Goal: Task Accomplishment & Management: Manage account settings

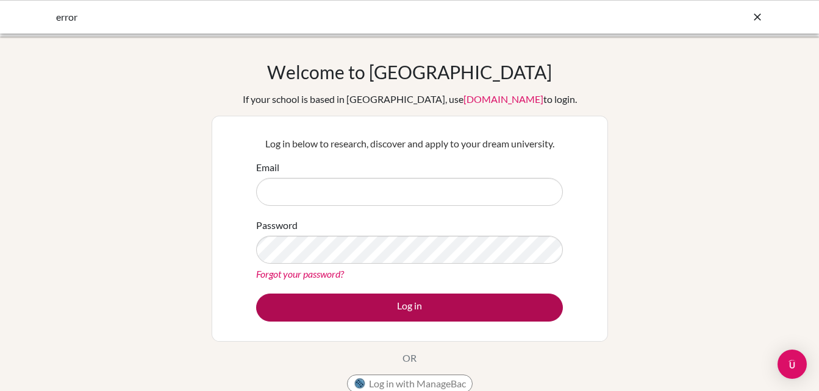
type input "[EMAIL_ADDRESS][DOMAIN_NAME]"
click at [421, 321] on button "Log in" at bounding box center [409, 308] width 307 height 28
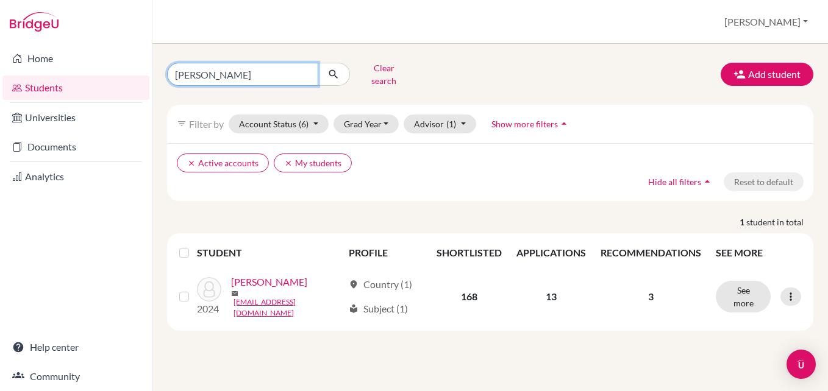
click at [291, 67] on input "[PERSON_NAME]" at bounding box center [242, 74] width 151 height 23
type input "V"
type input "Pramish"
click button "submit" at bounding box center [334, 74] width 32 height 23
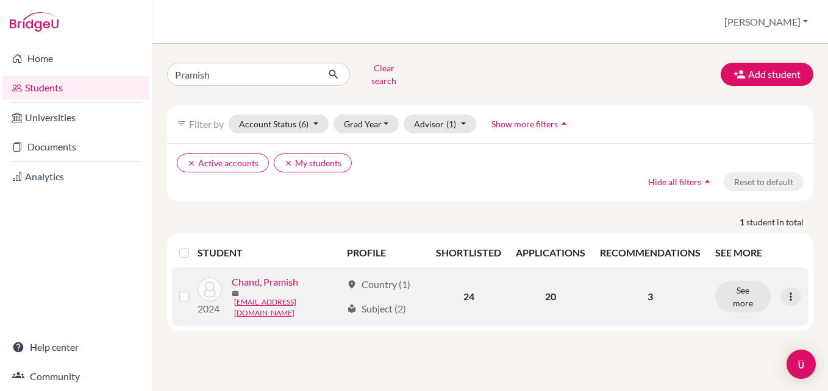
click at [281, 280] on link "Chand, Pramish" at bounding box center [265, 282] width 66 height 15
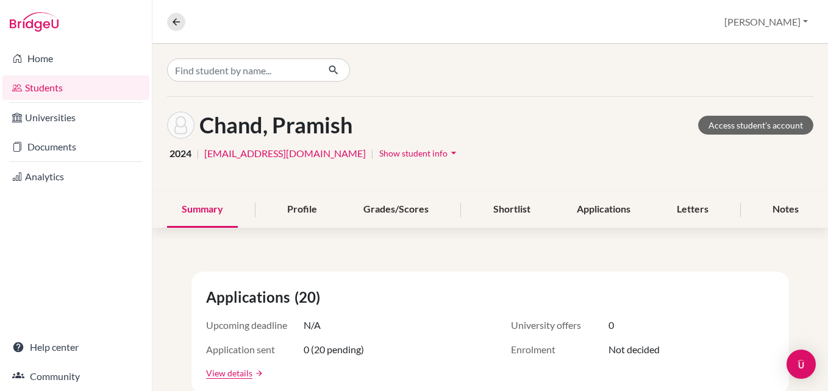
click at [379, 152] on span "Show student info" at bounding box center [413, 153] width 68 height 10
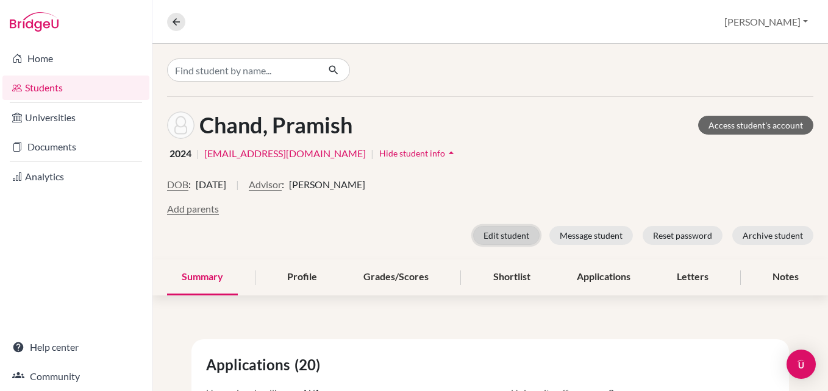
click at [482, 230] on button "Edit student" at bounding box center [506, 235] width 66 height 19
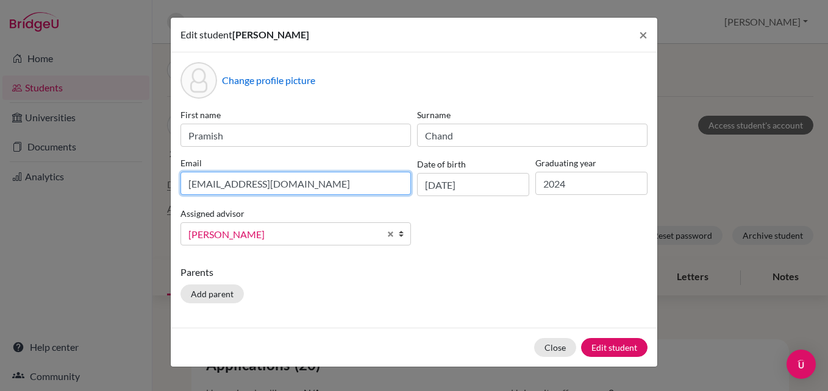
click at [307, 185] on input "022neb438@sxc.edu.np" at bounding box center [295, 183] width 230 height 23
drag, startPoint x: 307, startPoint y: 185, endPoint x: 187, endPoint y: 186, distance: 119.5
click at [187, 186] on input "022neb438@sxc.edu.np" at bounding box center [295, 183] width 230 height 23
paste input "pramishchand07@gmail.com"
click at [188, 187] on input "pramishchand07@gmail.com" at bounding box center [295, 183] width 230 height 23
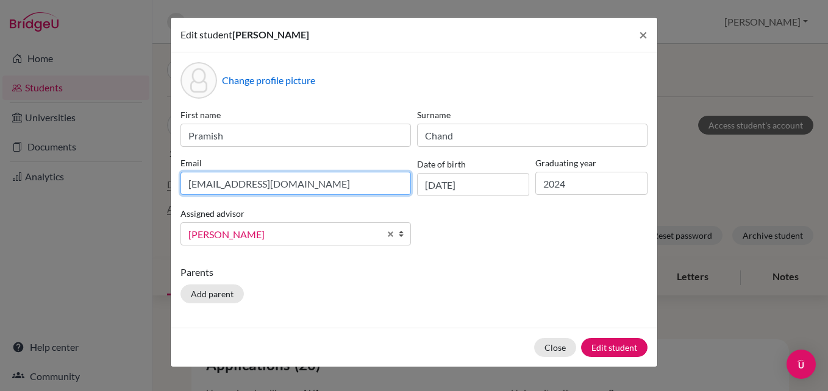
click at [359, 184] on input "pramishchand07@gmail.com" at bounding box center [295, 183] width 230 height 23
type input "pramishchand07@gmail.com"
click at [466, 246] on div "First name Pramish Surname Chand Email pramishchand07@gmail.com Date of birth 0…" at bounding box center [413, 182] width 473 height 147
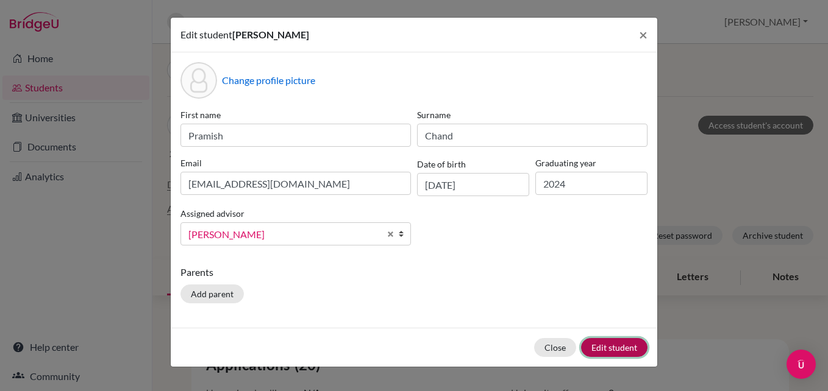
click at [618, 350] on button "Edit student" at bounding box center [614, 347] width 66 height 19
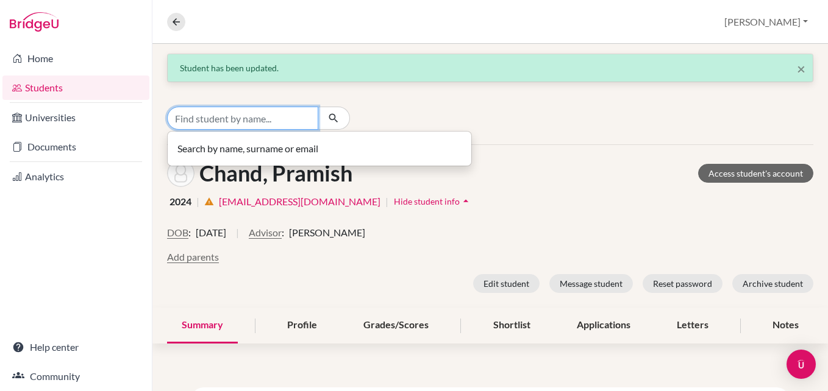
click at [252, 123] on input "Find student by name..." at bounding box center [242, 118] width 151 height 23
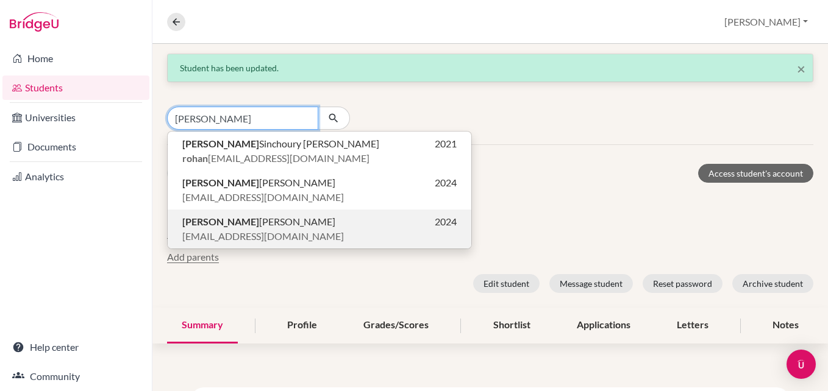
type input "Rohan"
click at [204, 245] on button "Rohan Prasad Sah 2024 sah68585@gmail.com" at bounding box center [320, 229] width 304 height 39
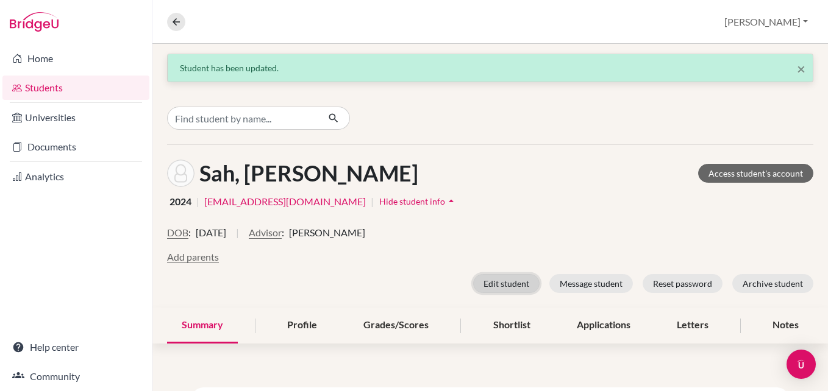
click at [483, 283] on button "Edit student" at bounding box center [506, 283] width 66 height 19
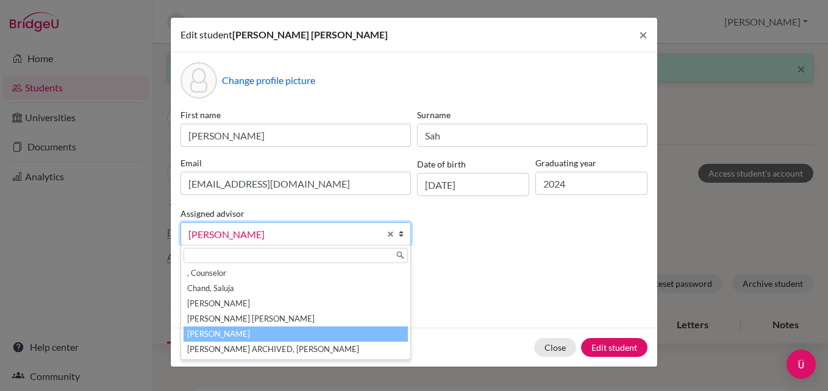
click at [399, 228] on b at bounding box center [404, 234] width 12 height 22
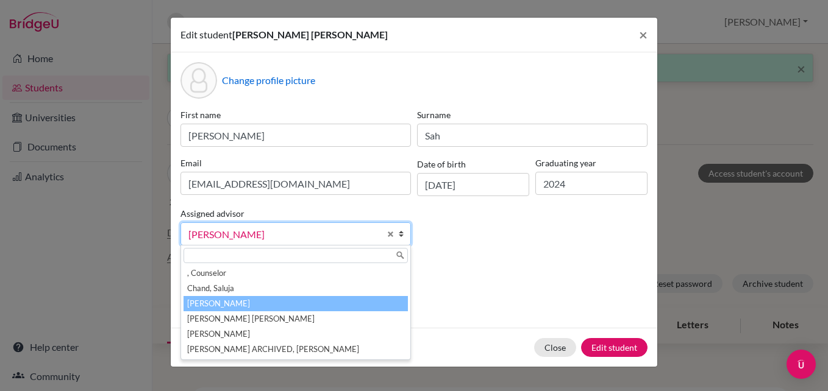
click at [269, 300] on li "Dahal, Kshitiz" at bounding box center [295, 303] width 224 height 15
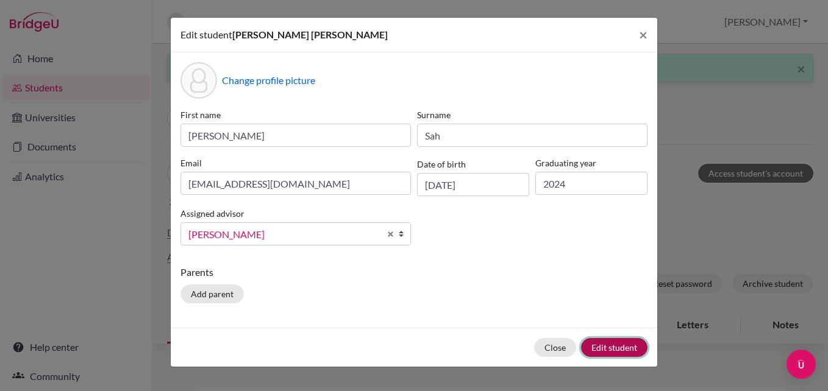
click at [607, 344] on button "Edit student" at bounding box center [614, 347] width 66 height 19
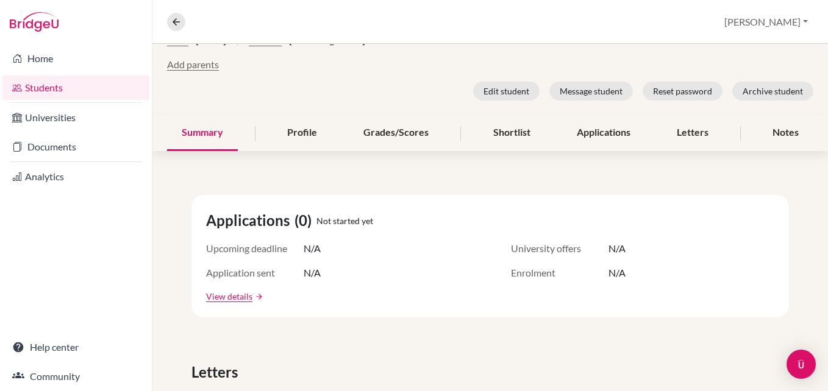
scroll to position [187, 0]
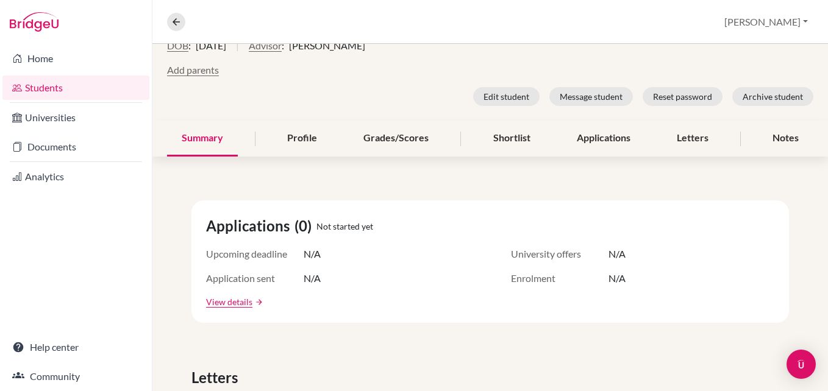
click at [299, 133] on div "Profile" at bounding box center [301, 139] width 59 height 36
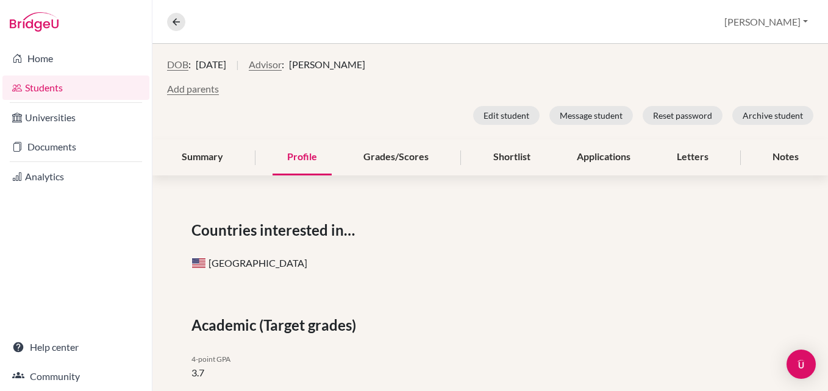
scroll to position [183, 0]
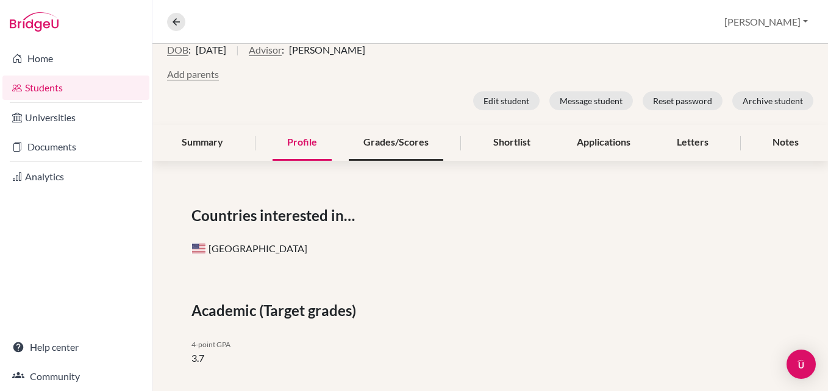
click at [400, 148] on div "Grades/Scores" at bounding box center [396, 143] width 94 height 36
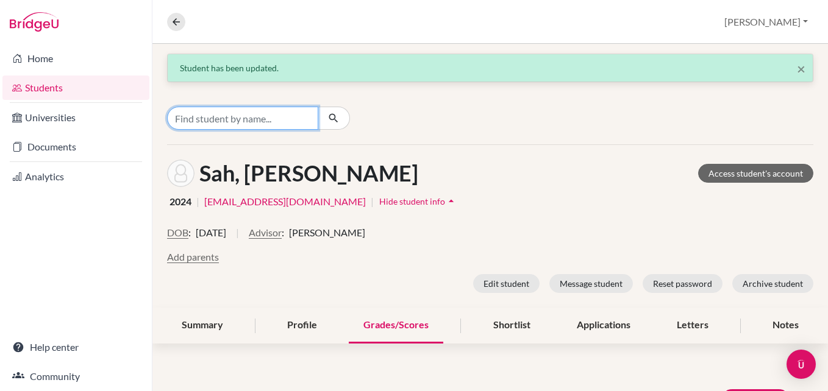
click at [254, 129] on input "Find student by name..." at bounding box center [242, 118] width 151 height 23
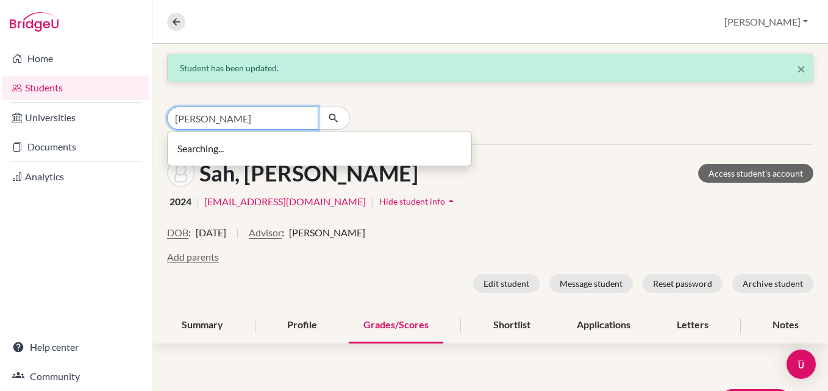
type input "Eric"
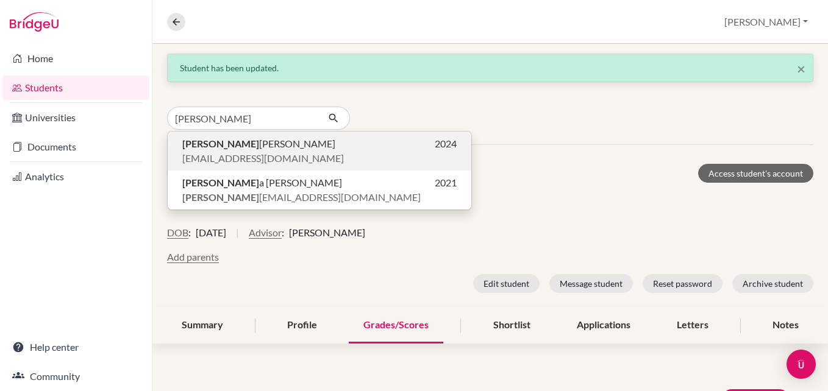
click at [264, 149] on p "Eric Bastola 2024" at bounding box center [319, 144] width 274 height 15
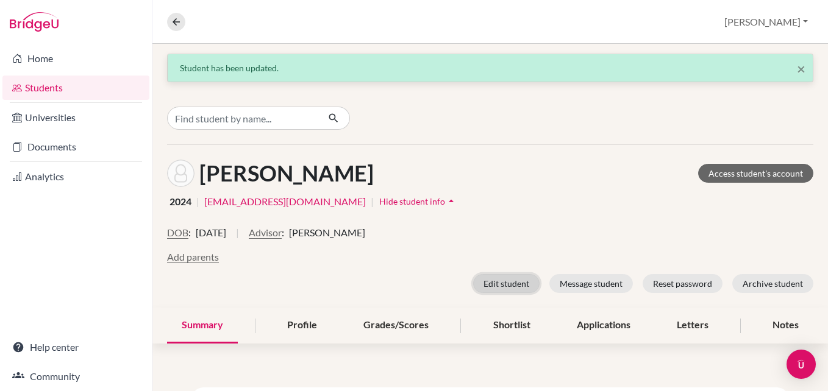
click at [493, 285] on button "Edit student" at bounding box center [506, 283] width 66 height 19
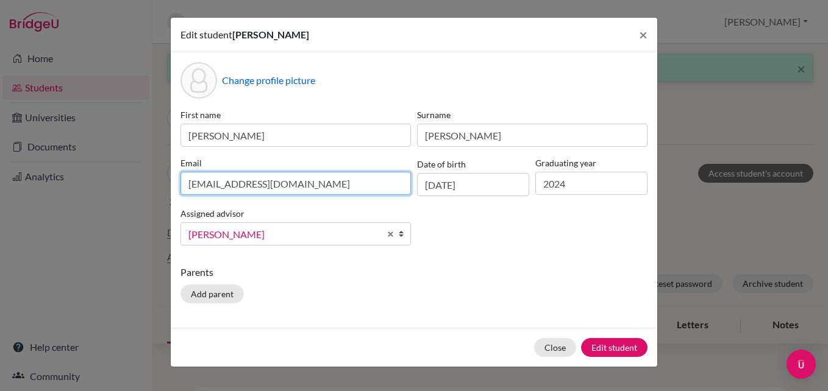
drag, startPoint x: 302, startPoint y: 180, endPoint x: 174, endPoint y: 185, distance: 127.5
click at [174, 185] on div "Change profile picture First name Eric Surname Bastola Email 022neb403@sxc.edu.…" at bounding box center [414, 190] width 486 height 276
paste input "ericcc170@gmail.com"
type input "ericcc170@gmail.com"
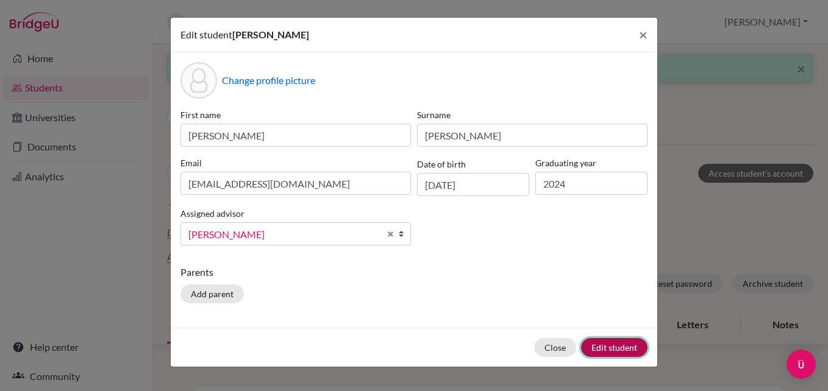
click at [616, 347] on button "Edit student" at bounding box center [614, 347] width 66 height 19
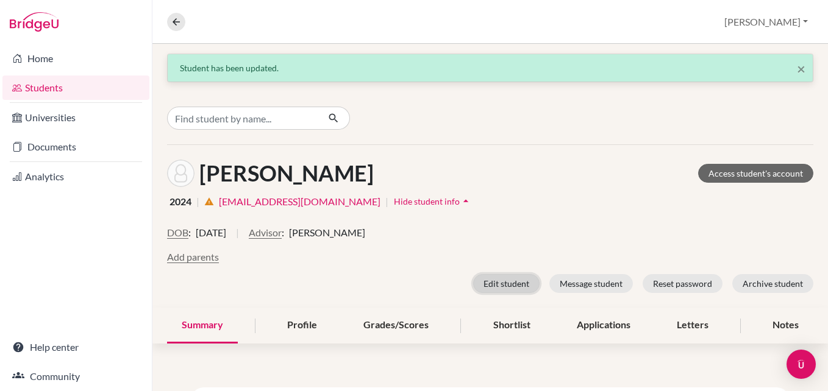
click at [485, 283] on button "Edit student" at bounding box center [506, 283] width 66 height 19
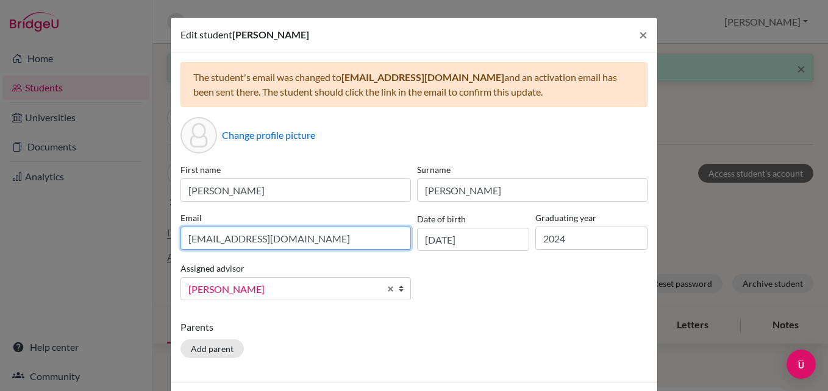
click at [306, 241] on input "022neb403@sxc.edu.np" at bounding box center [295, 238] width 230 height 23
paste input "ericcc170@gmail.com"
type input "ericcc170@gmail.com"
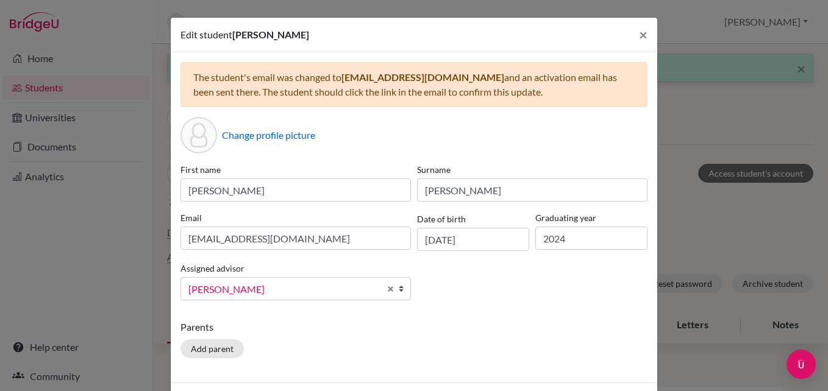
click at [491, 266] on div "First name Eric Surname Bastola Email ericcc170@gmail.com Date of birth 27/09/2…" at bounding box center [413, 236] width 473 height 147
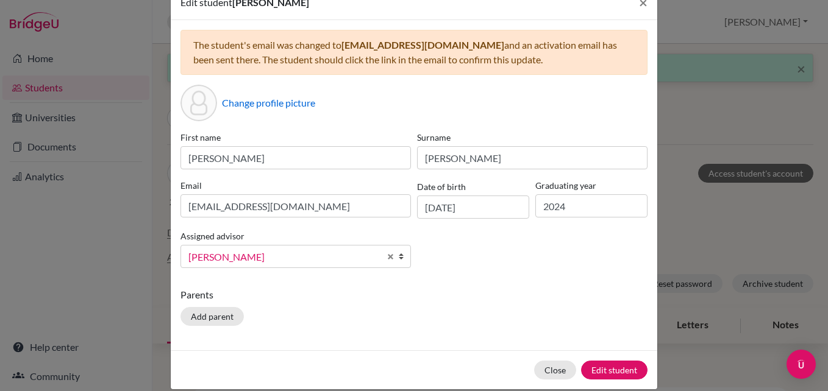
scroll to position [48, 0]
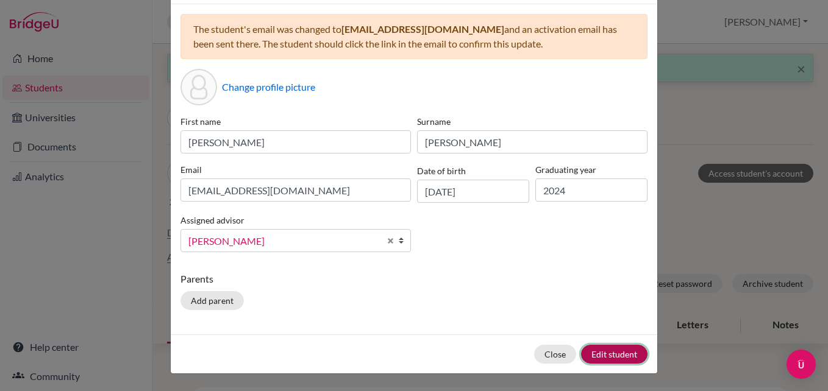
click at [603, 349] on button "Edit student" at bounding box center [614, 354] width 66 height 19
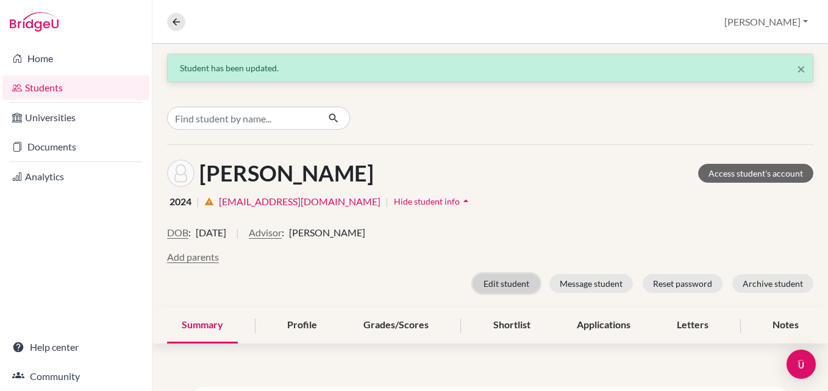
click at [505, 282] on button "Edit student" at bounding box center [506, 283] width 66 height 19
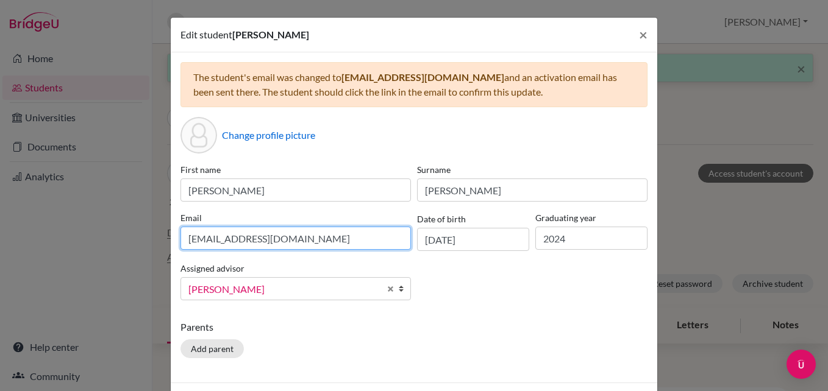
click at [345, 237] on input "022neb403@sxc.edu.np" at bounding box center [295, 238] width 230 height 23
paste input "ericcc170@gmail.com"
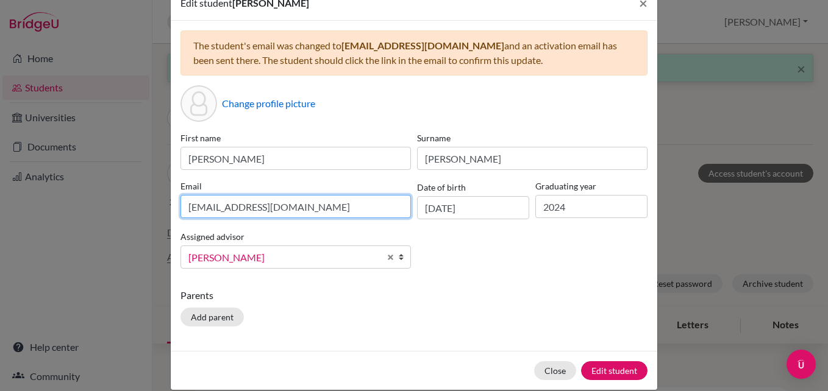
scroll to position [48, 0]
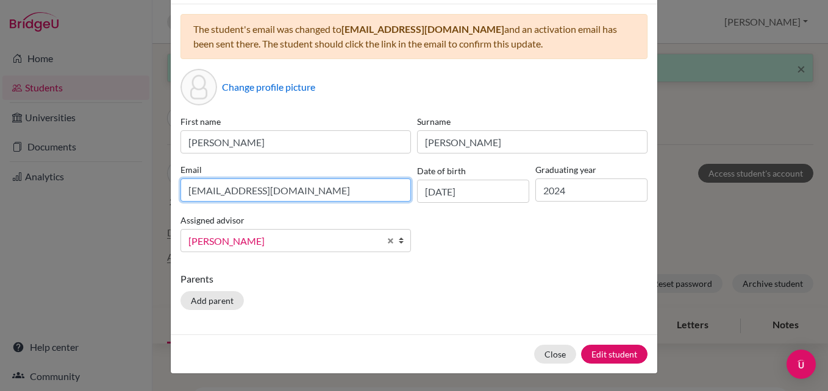
click at [298, 193] on input "ericcc170@gmail.com" at bounding box center [295, 190] width 230 height 23
click at [302, 191] on input "ericcc170@gmail.com" at bounding box center [295, 190] width 230 height 23
type input "ericcc170@gmail.com"
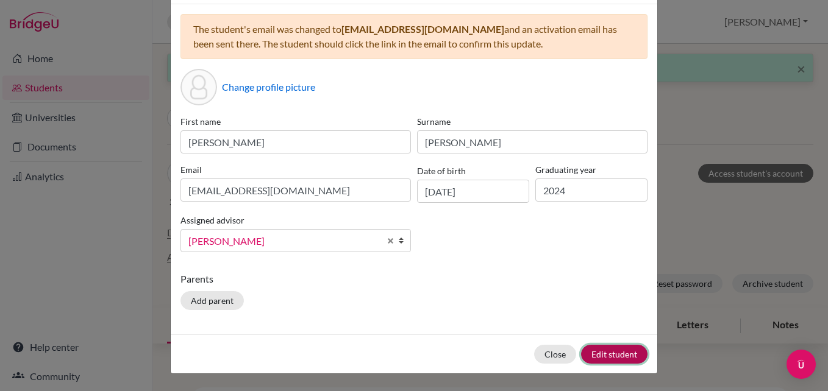
click at [614, 349] on button "Edit student" at bounding box center [614, 354] width 66 height 19
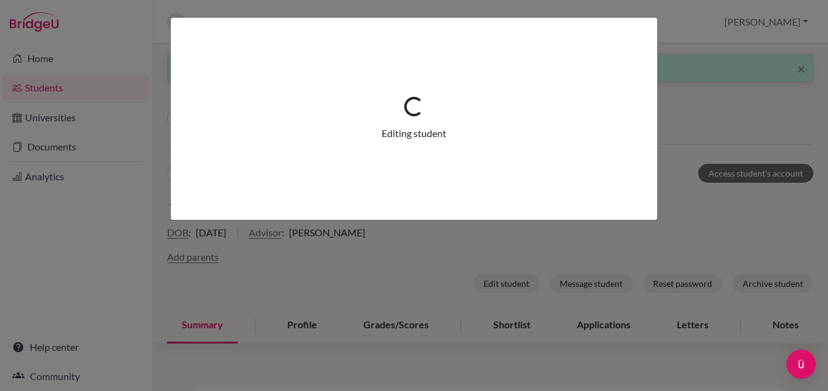
scroll to position [0, 0]
